Goal: Navigation & Orientation: Find specific page/section

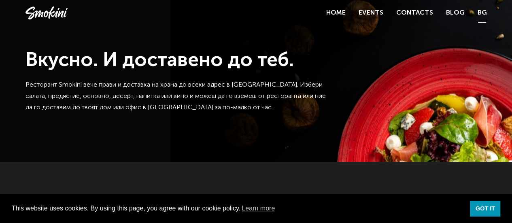
click at [465, 13] on link "BG" at bounding box center [481, 12] width 9 height 11
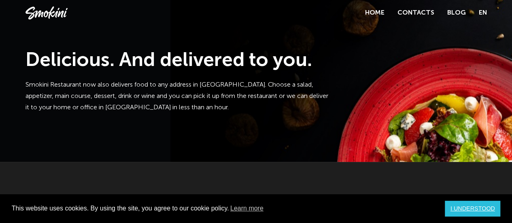
click at [467, 211] on font "I UNDERSTOOD" at bounding box center [472, 208] width 44 height 6
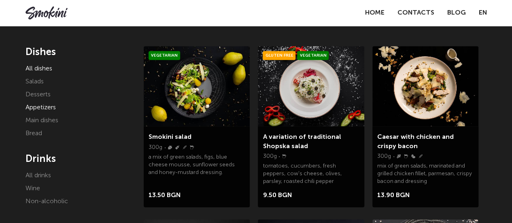
scroll to position [148, 0]
click at [45, 106] on font "Appetizers" at bounding box center [40, 107] width 30 height 6
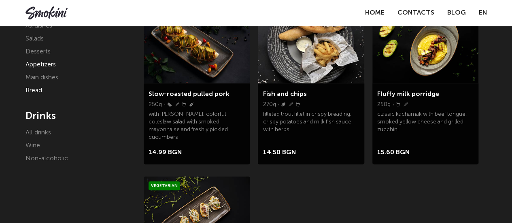
scroll to position [190, 0]
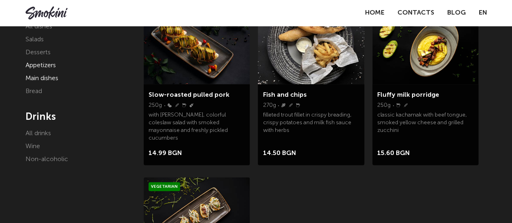
click at [38, 79] on font "Main dishes" at bounding box center [41, 78] width 33 height 6
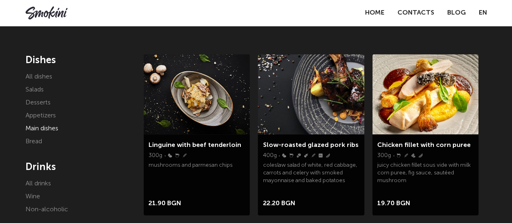
scroll to position [136, 0]
